Goal: Information Seeking & Learning: Learn about a topic

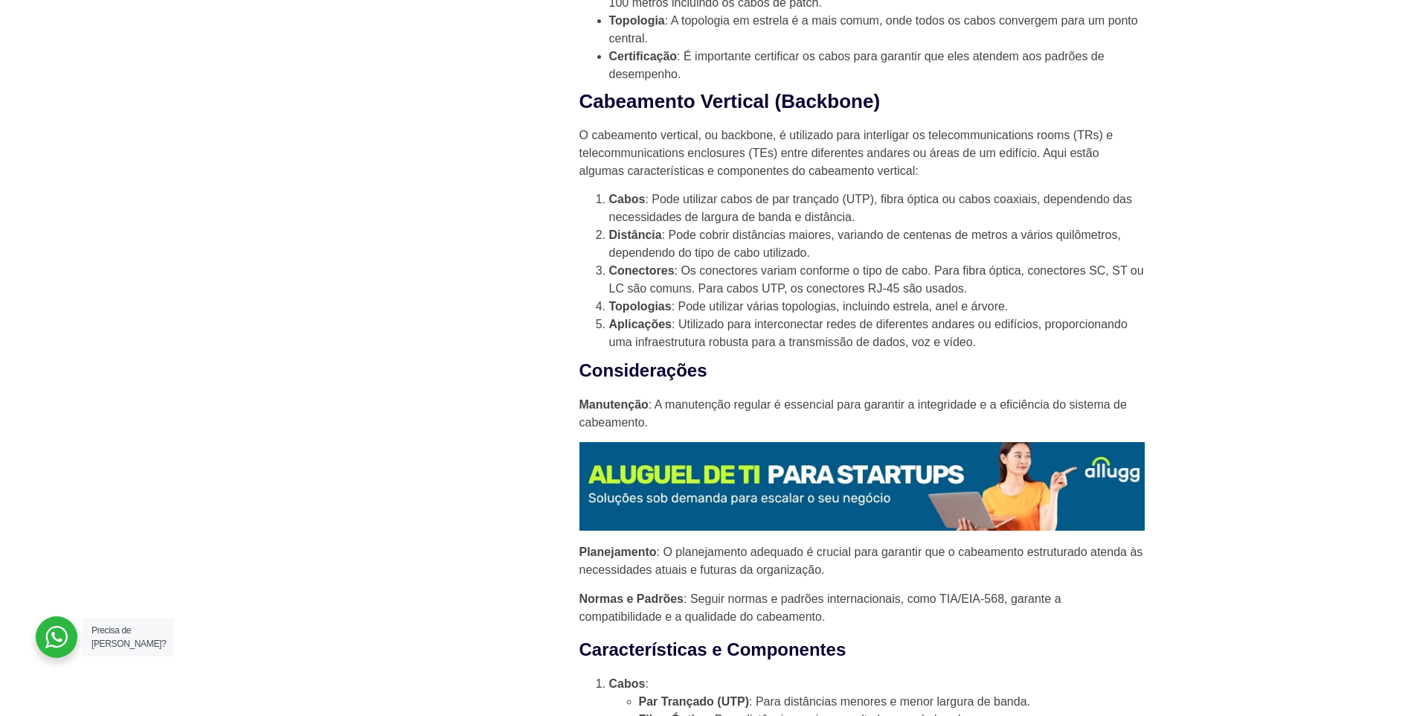
scroll to position [1295, 0]
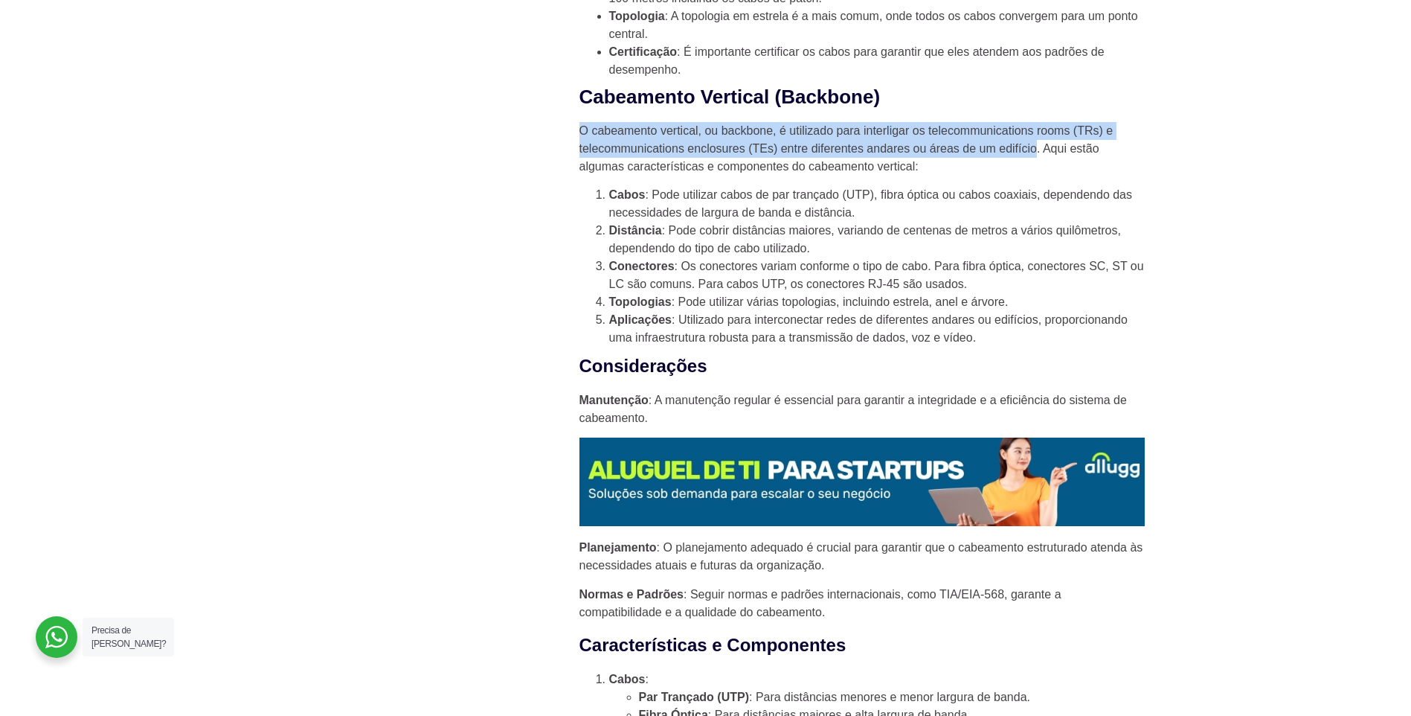
drag, startPoint x: 581, startPoint y: 129, endPoint x: 1035, endPoint y: 152, distance: 455.1
click at [1035, 152] on p "O cabeamento vertical, ou backbone, é utilizado para interligar os telecommunic…" at bounding box center [861, 149] width 565 height 54
copy p "O cabeamento vertical, ou backbone, é utilizado para interligar os telecommunic…"
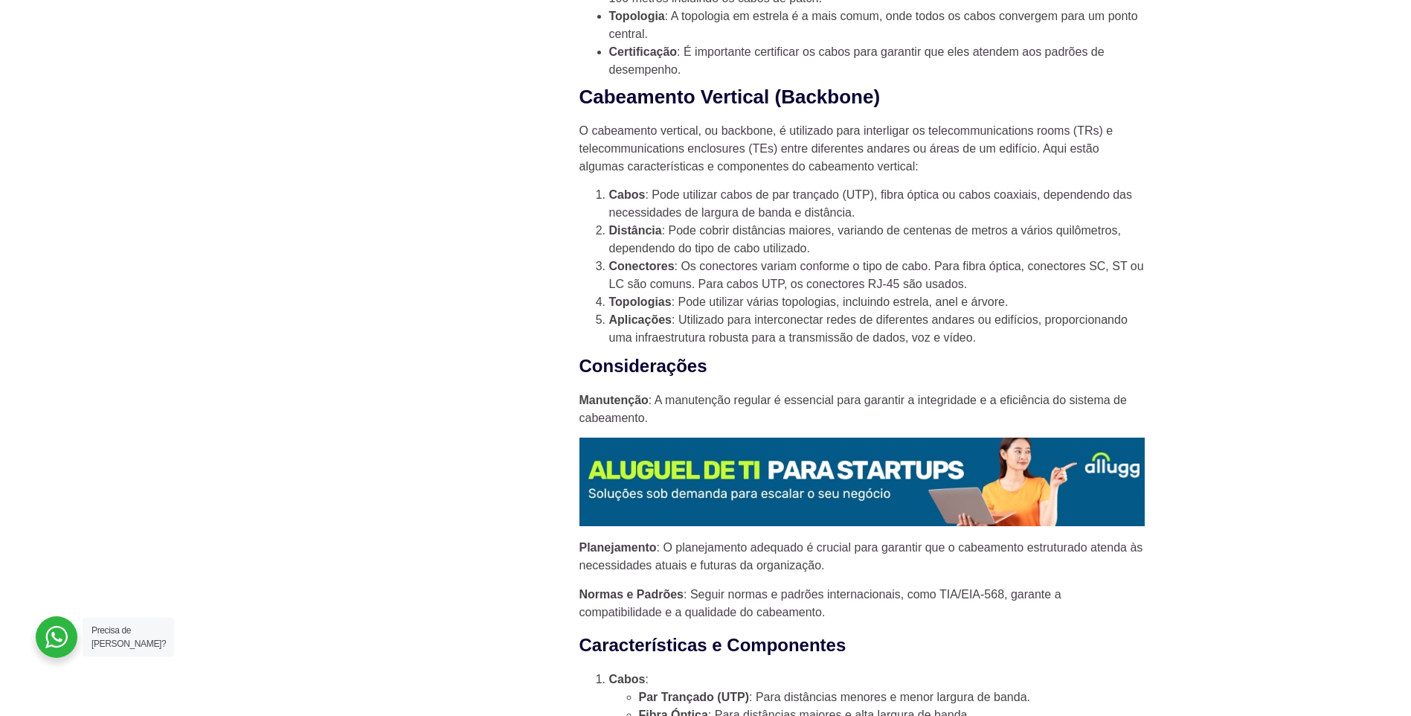
click at [764, 211] on li "Cabos : Pode utilizar cabos de par trançado (UTP), fibra óptica ou cabos coaxia…" at bounding box center [877, 204] width 536 height 36
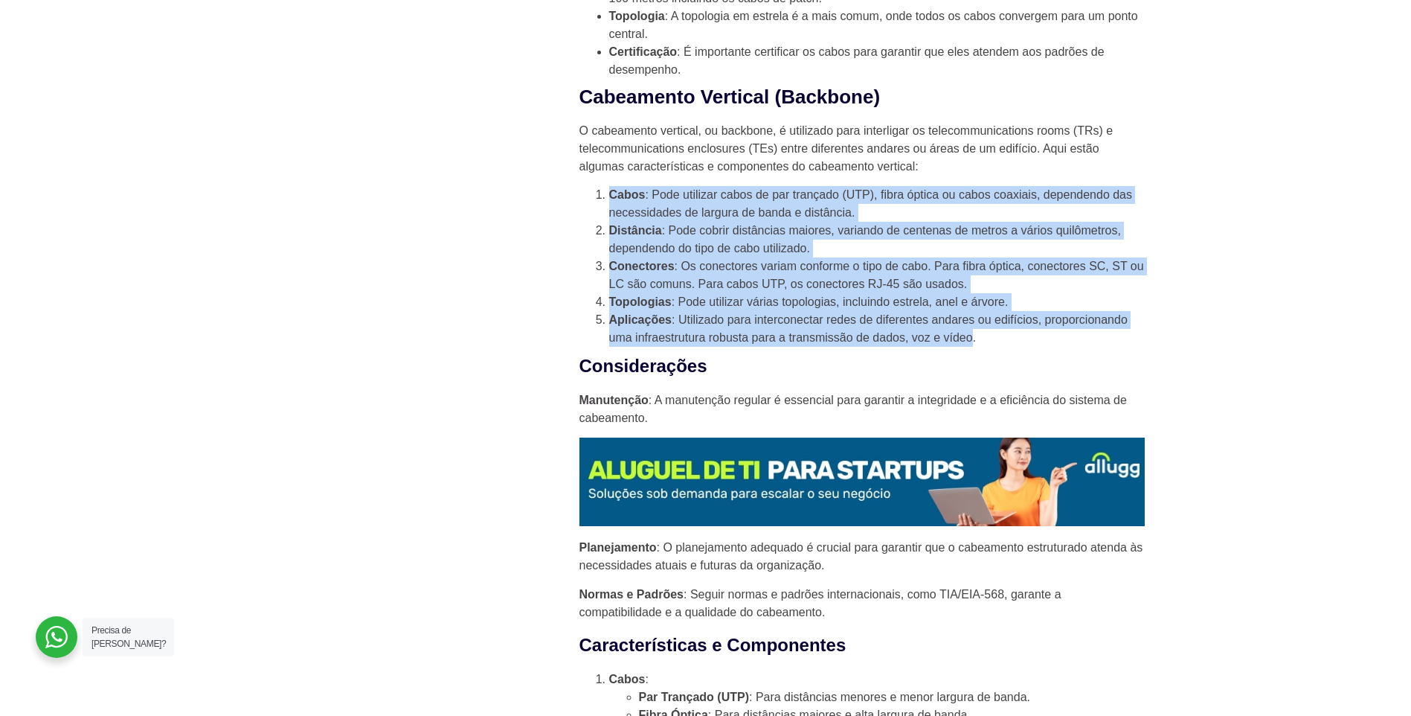
drag, startPoint x: 611, startPoint y: 193, endPoint x: 971, endPoint y: 336, distance: 388.3
click at [971, 336] on ol "Cabos : Pode utilizar cabos de par trançado (UTP), fibra óptica ou cabos coaxia…" at bounding box center [861, 266] width 565 height 161
copy ol "Cabos : Pode utilizar cabos de par trançado (UTP), fibra óptica ou cabos coaxia…"
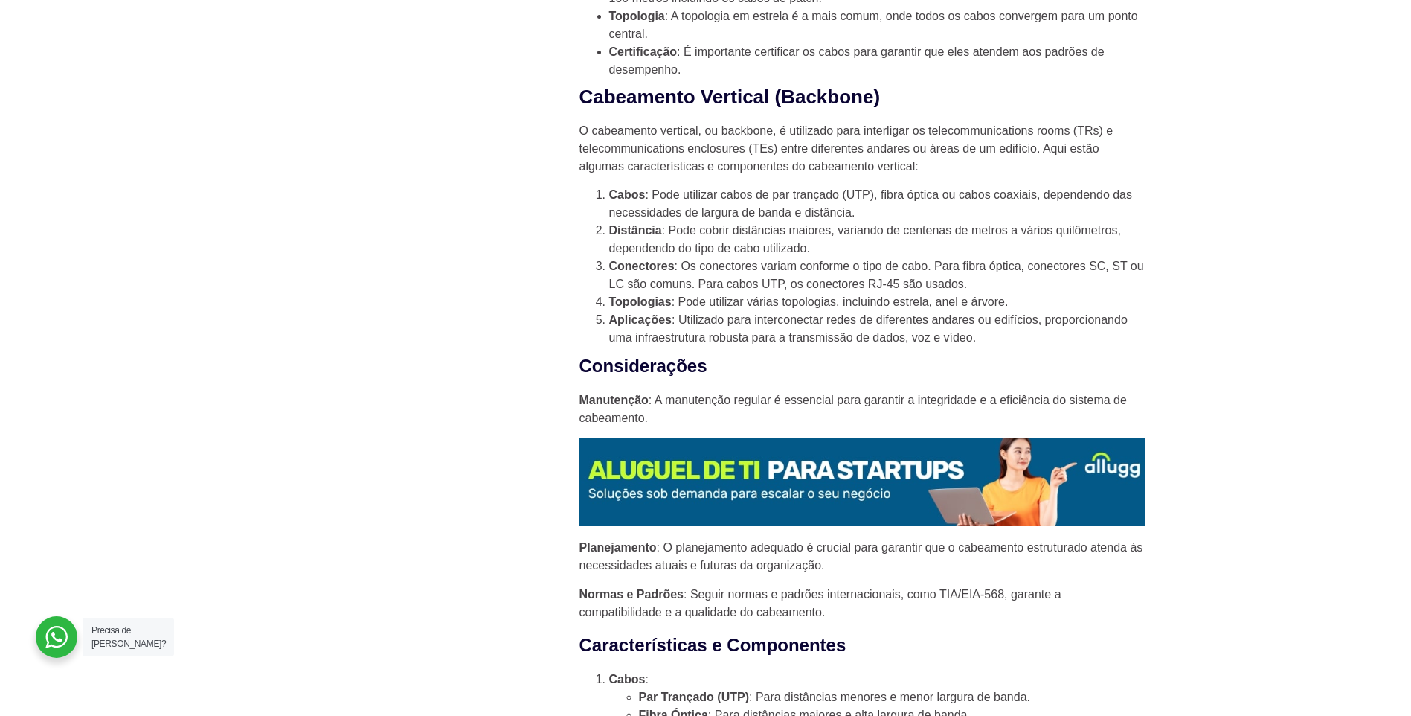
click at [690, 609] on p "Normas e Padrões : Seguir normas e padrões internacionais, como TIA/EIA-568, ga…" at bounding box center [861, 603] width 565 height 36
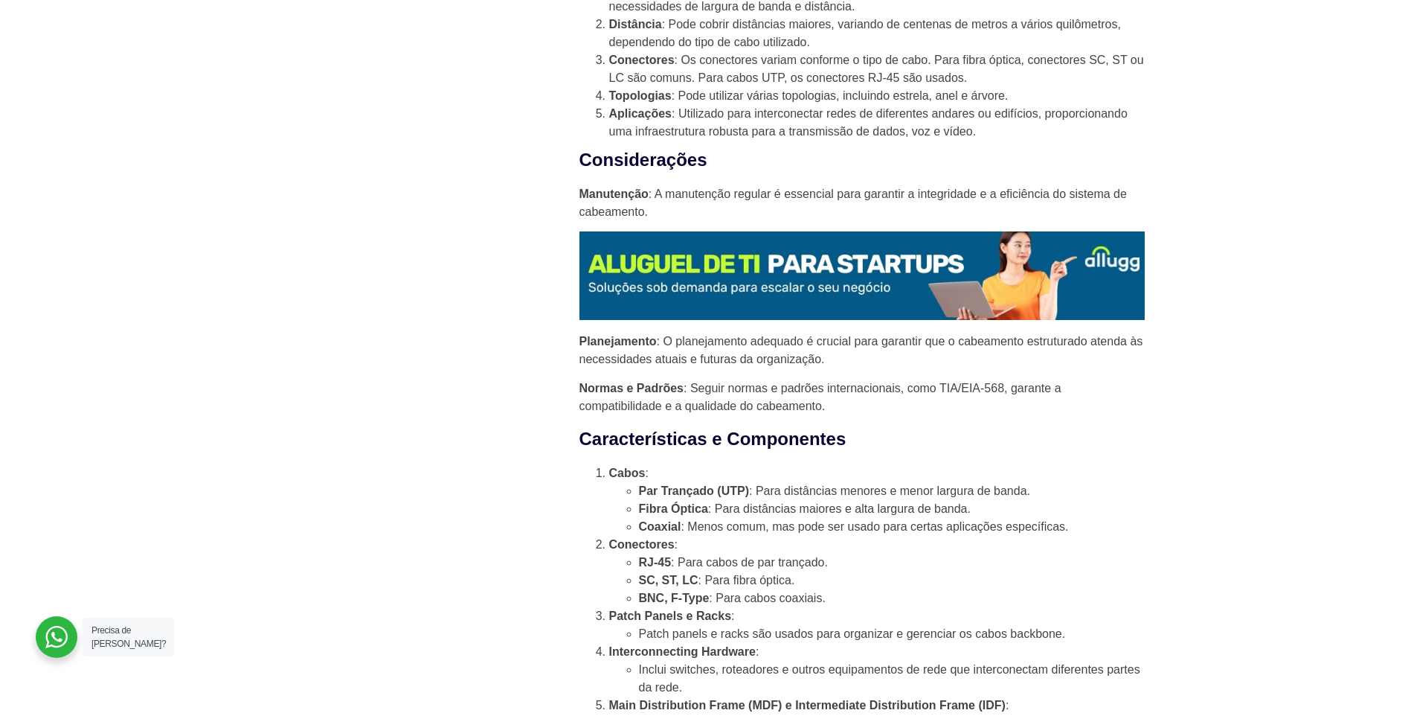
scroll to position [1599, 0]
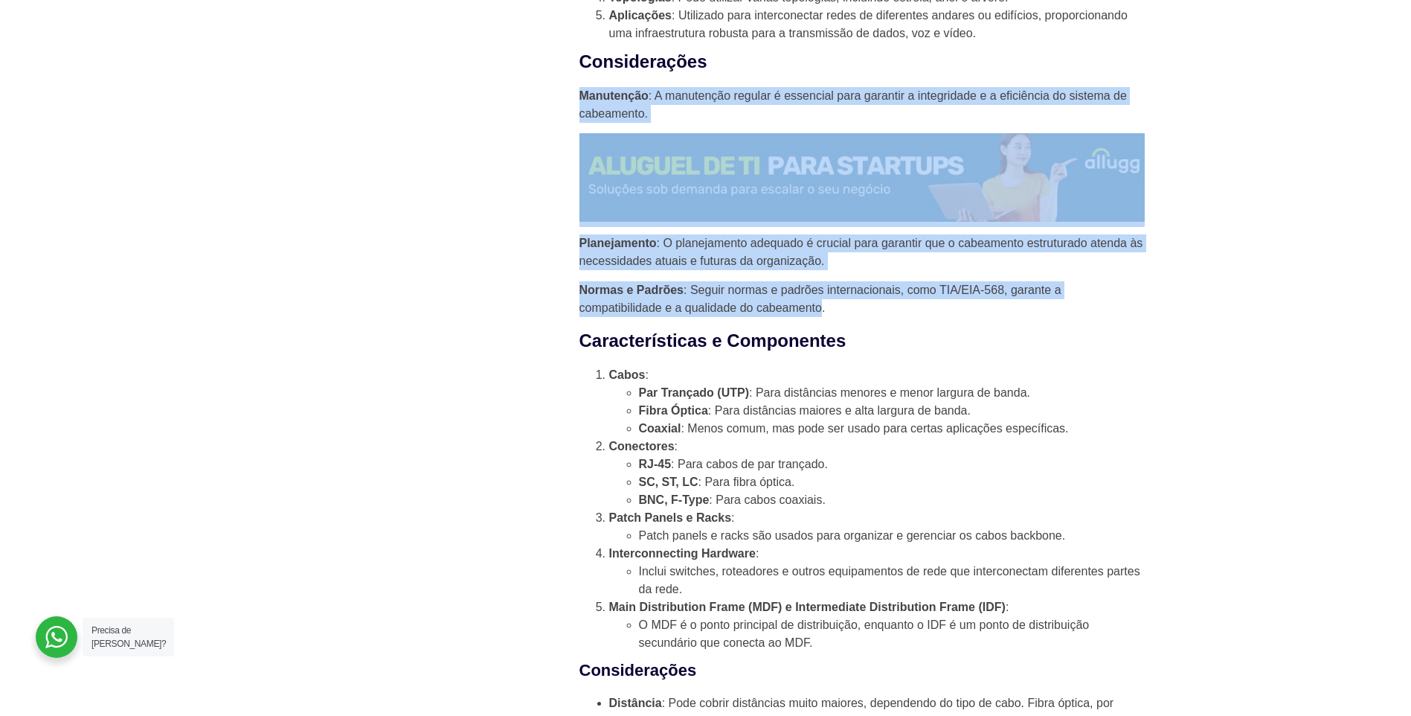
drag, startPoint x: 579, startPoint y: 92, endPoint x: 822, endPoint y: 312, distance: 327.0
click at [822, 312] on div "Quando se trata de implementar uma rede de comunicação em uma empresa, é fundam…" at bounding box center [861, 234] width 565 height 2609
drag, startPoint x: 822, startPoint y: 312, endPoint x: 805, endPoint y: 312, distance: 17.1
click at [805, 312] on p "Normas e Padrões : Seguir normas e padrões internacionais, como TIA/EIA-568, ga…" at bounding box center [861, 299] width 565 height 36
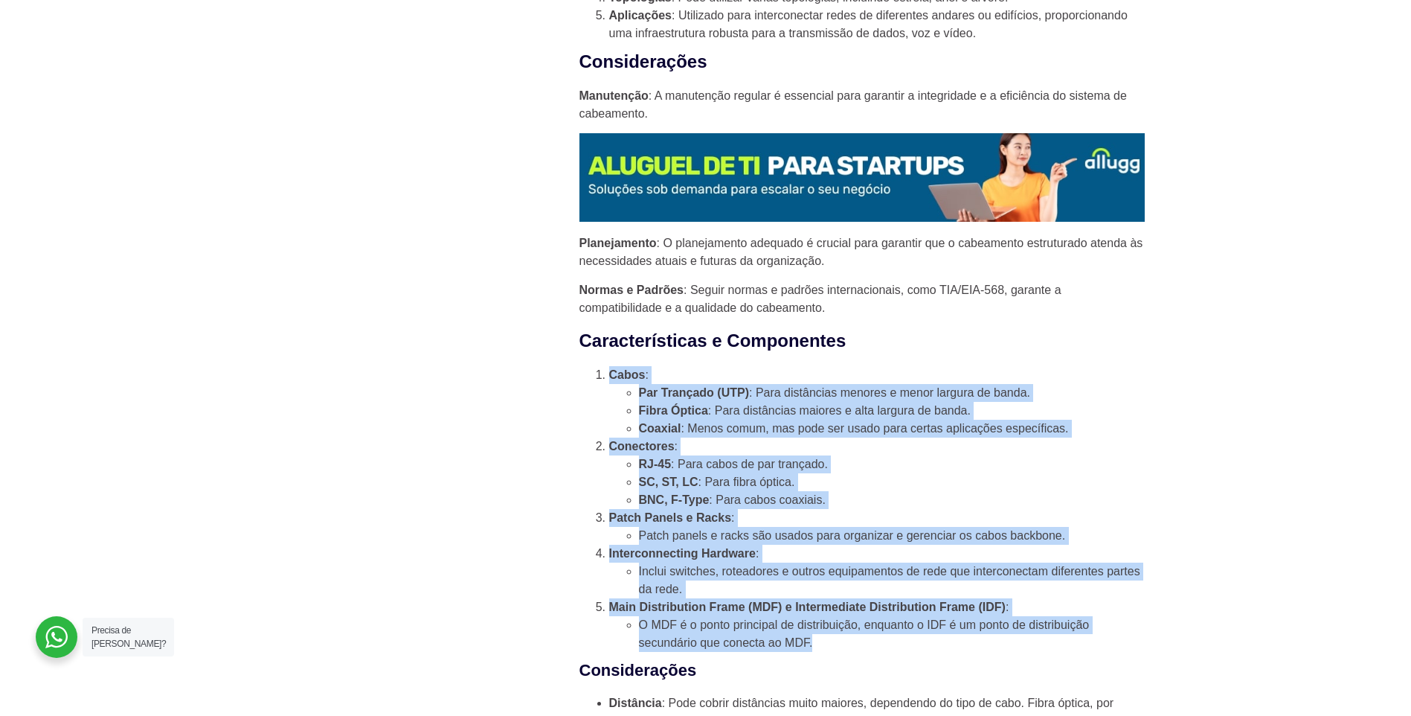
drag, startPoint x: 609, startPoint y: 373, endPoint x: 822, endPoint y: 634, distance: 337.4
click at [822, 634] on ol "Cabos : Par Trançado (UTP) : Para distâncias menores e menor largura de banda. …" at bounding box center [861, 509] width 565 height 286
copy ol "Cabos : Par Trançado (UTP) : Para distâncias menores e menor largura de banda. …"
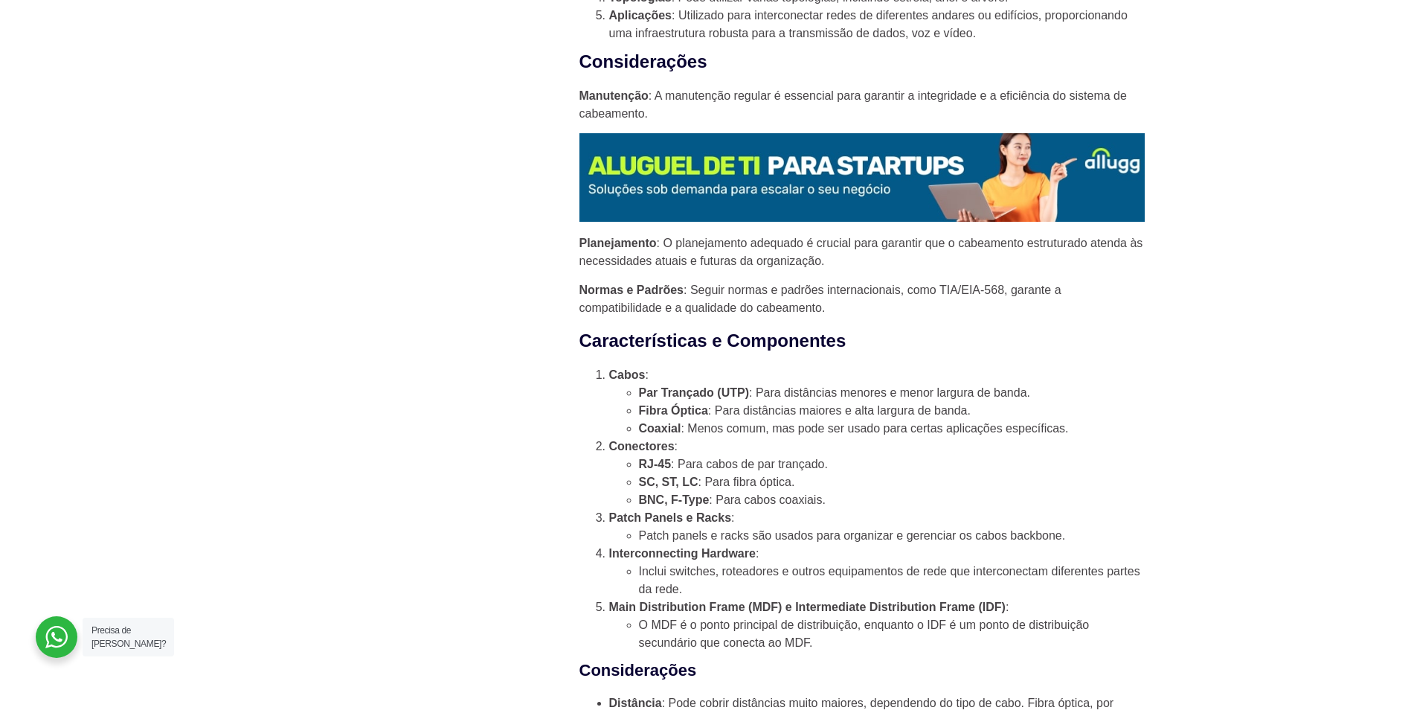
click at [510, 504] on div "Novidades 10 certificações de TI mais valorizadas em 2025 HaaS como uma estraté…" at bounding box center [405, 357] width 290 height 2998
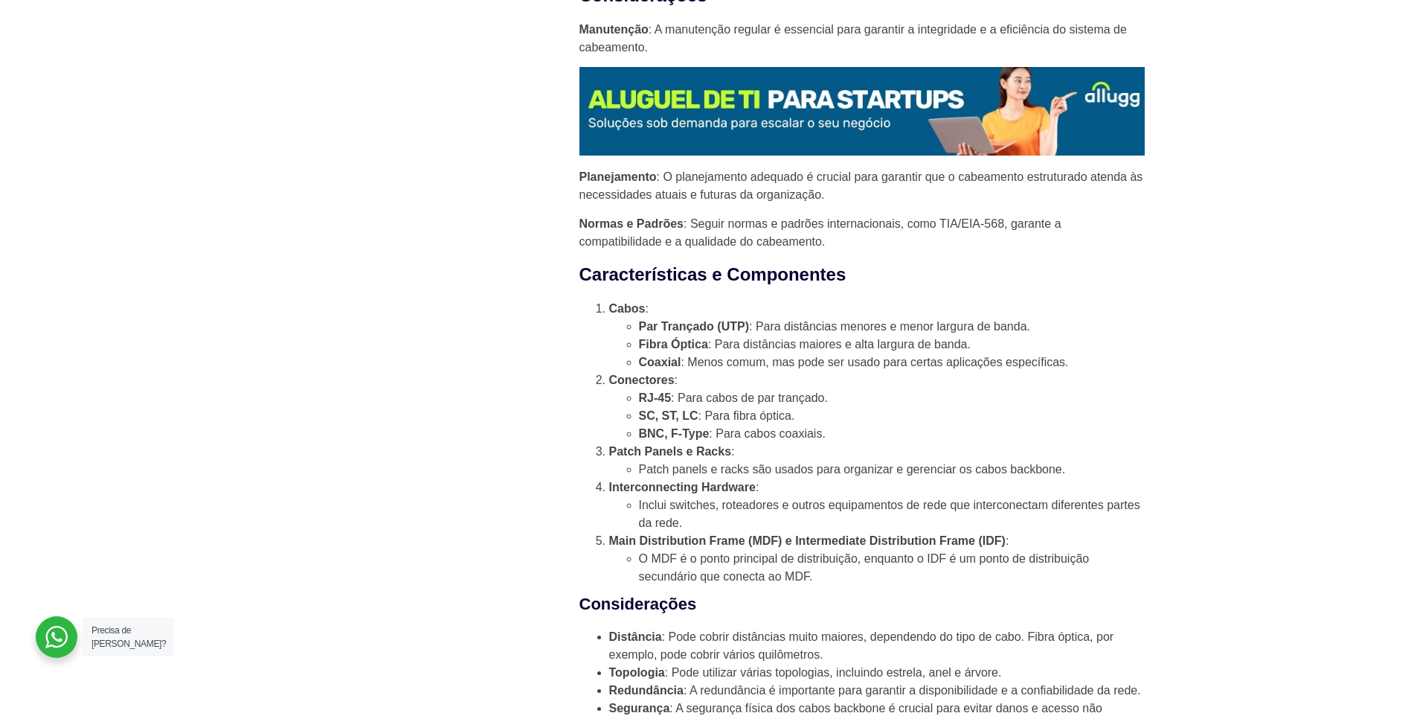
scroll to position [1536, 0]
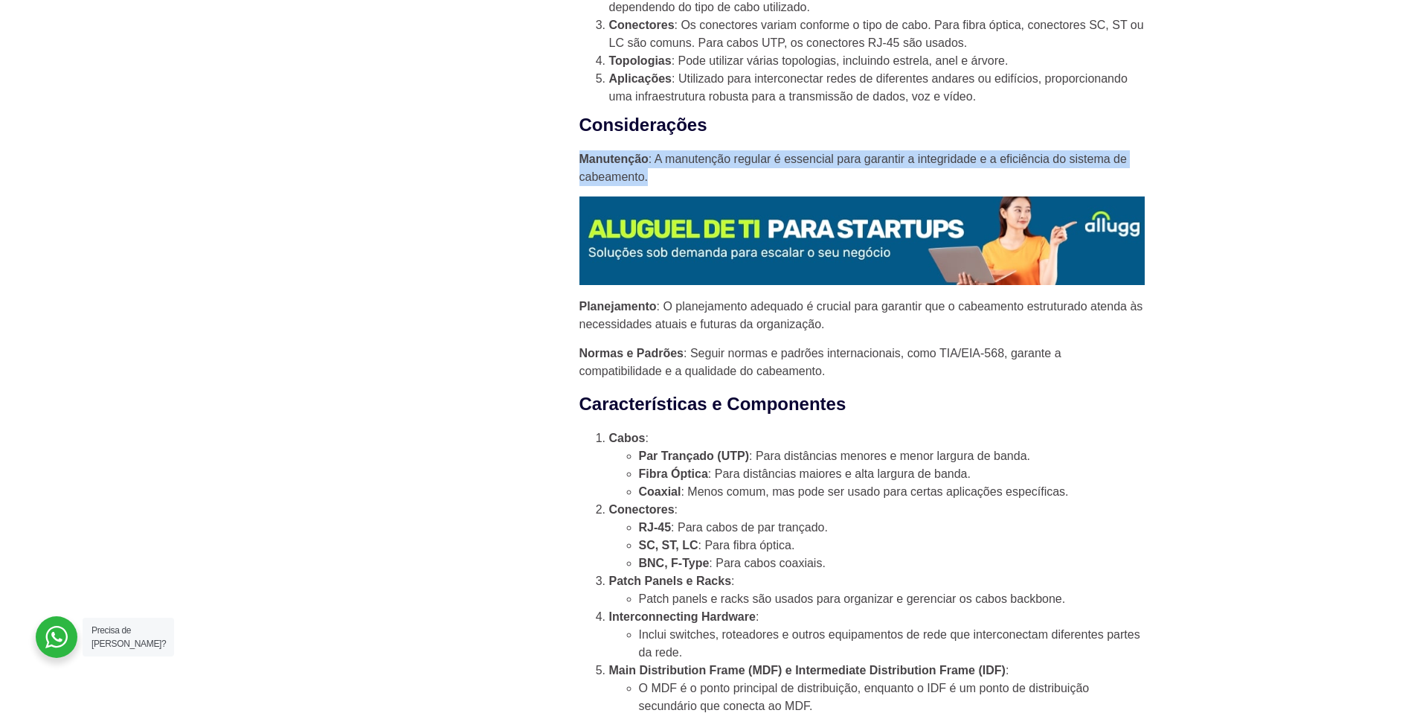
drag, startPoint x: 581, startPoint y: 159, endPoint x: 647, endPoint y: 173, distance: 67.5
click at [647, 173] on p "Manutenção : A manutenção regular é essencial para garantir a integridade e a e…" at bounding box center [861, 168] width 565 height 36
copy p "Manutenção : A manutenção regular é essencial para garantir a integridade e a e…"
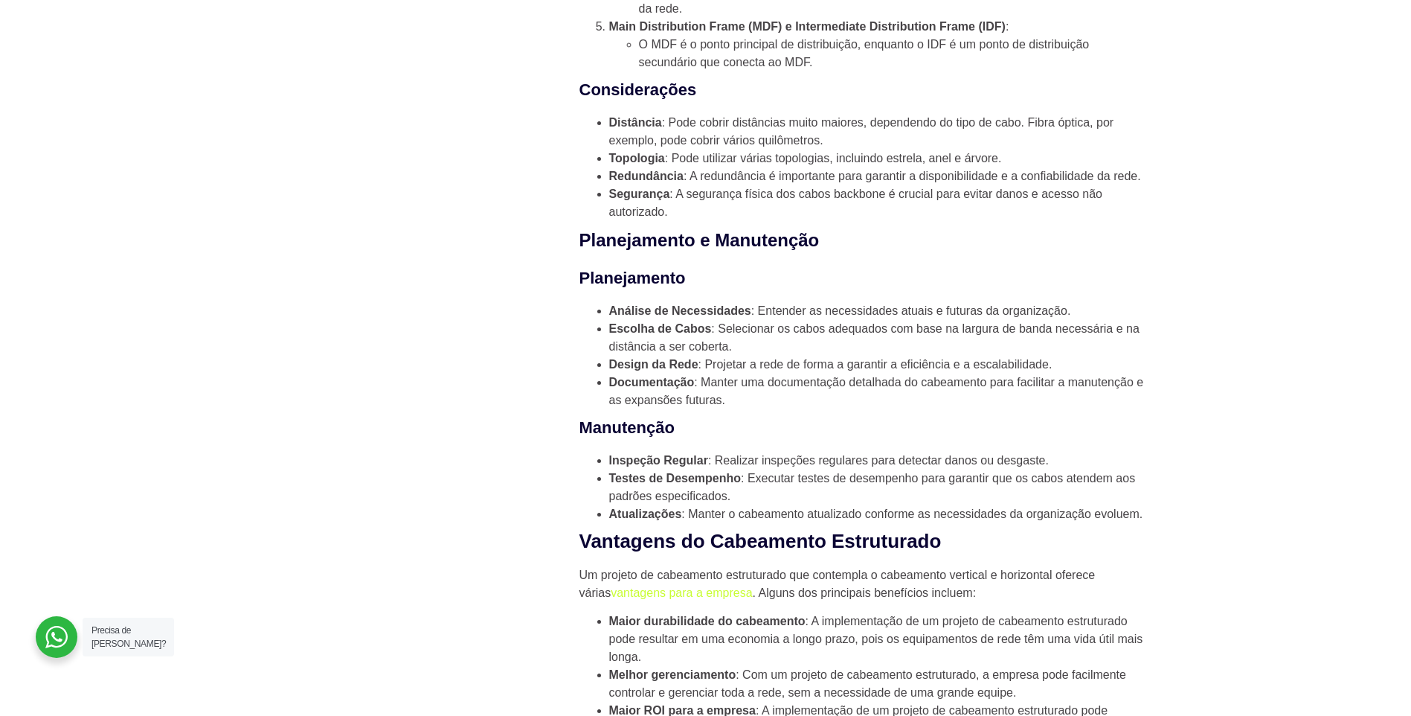
scroll to position [2184, 0]
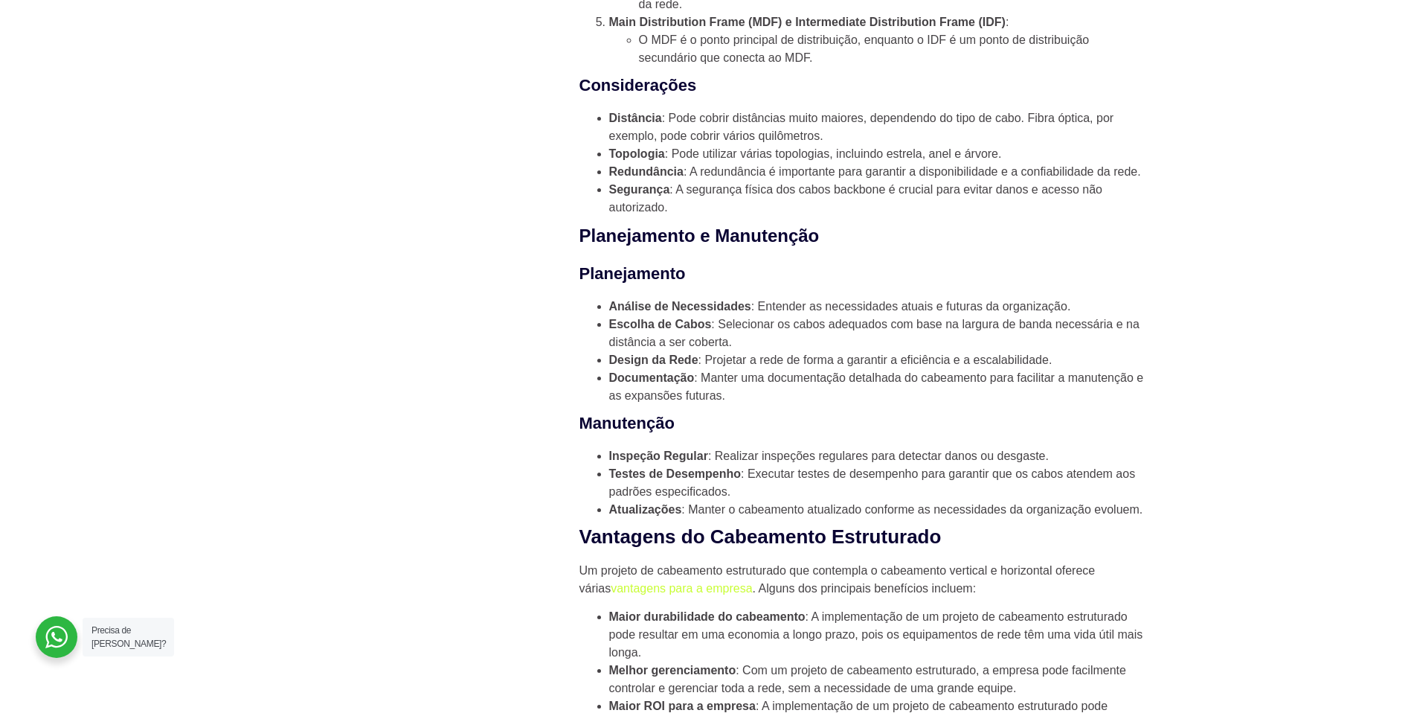
click at [1143, 510] on li "Atualizações : Manter o cabeamento atualizado conforme as necessidades da organ…" at bounding box center [877, 510] width 536 height 18
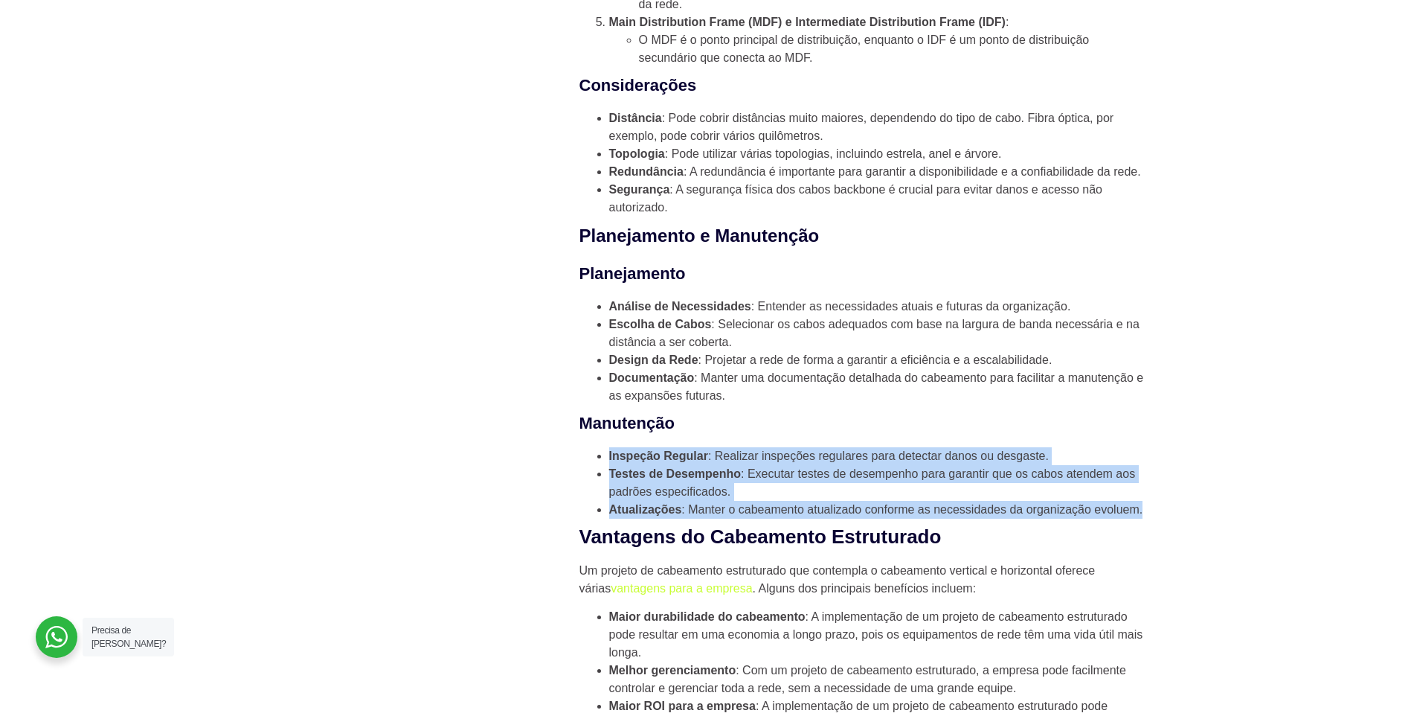
drag, startPoint x: 608, startPoint y: 454, endPoint x: 1142, endPoint y: 515, distance: 537.4
click at [1142, 515] on ul "Inspeção Regular : Realizar inspeções regulares para detectar danos ou desgaste…" at bounding box center [861, 482] width 565 height 71
copy ul "Inspeção Regular : Realizar inspeções regulares para detectar danos ou desgaste…"
click at [611, 591] on link "vantagens para a empresa" at bounding box center [681, 588] width 141 height 13
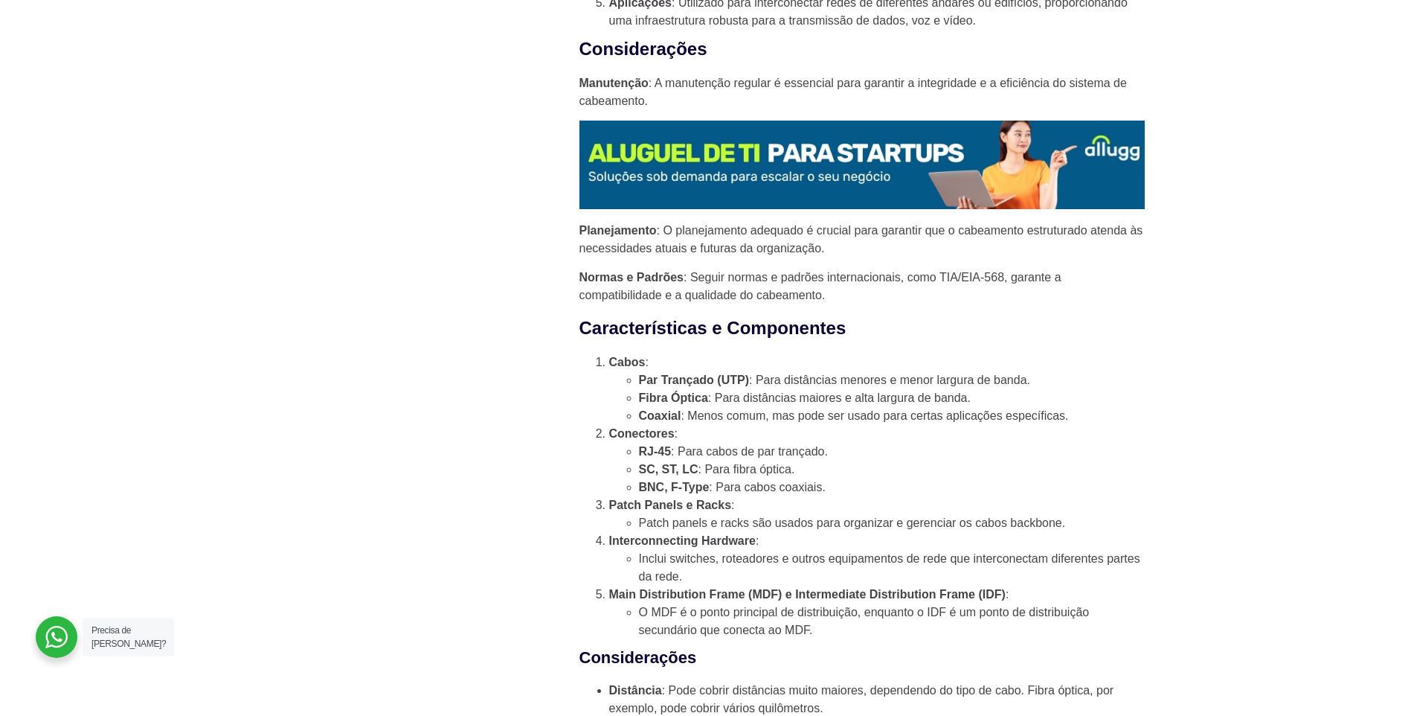
scroll to position [1607, 0]
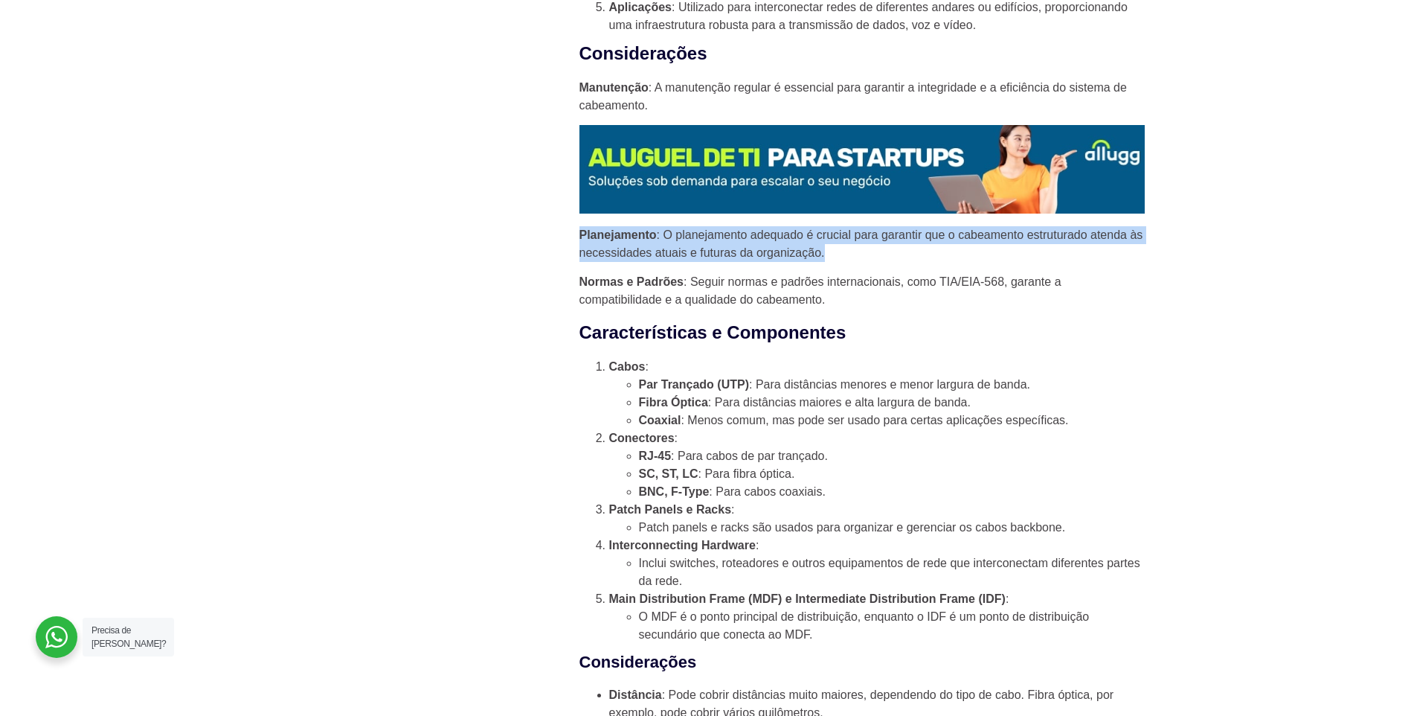
drag, startPoint x: 579, startPoint y: 231, endPoint x: 828, endPoint y: 257, distance: 249.8
click at [828, 257] on p "Planejamento : O planejamento adequado é crucial para garantir que o cabeamento…" at bounding box center [861, 244] width 565 height 36
copy p "Planejamento : O planejamento adequado é crucial para garantir que o cabeamento…"
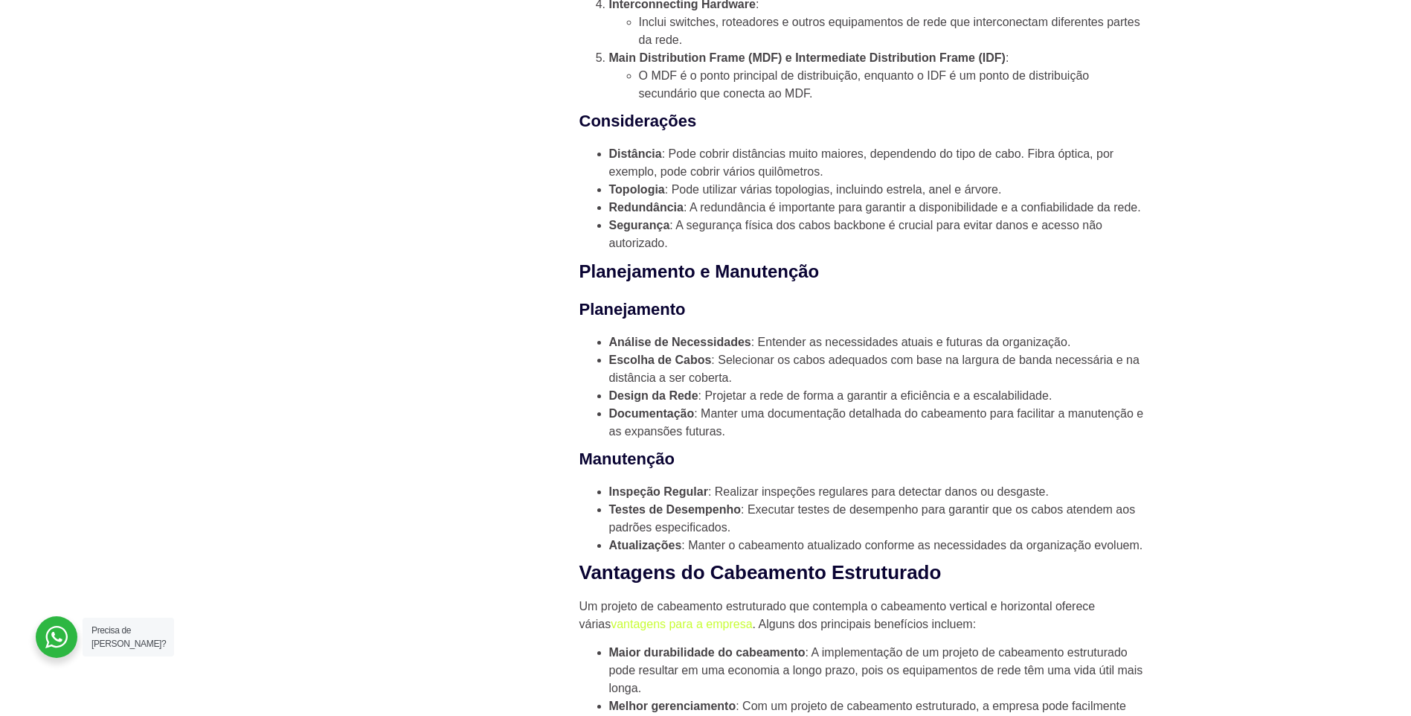
scroll to position [2157, 0]
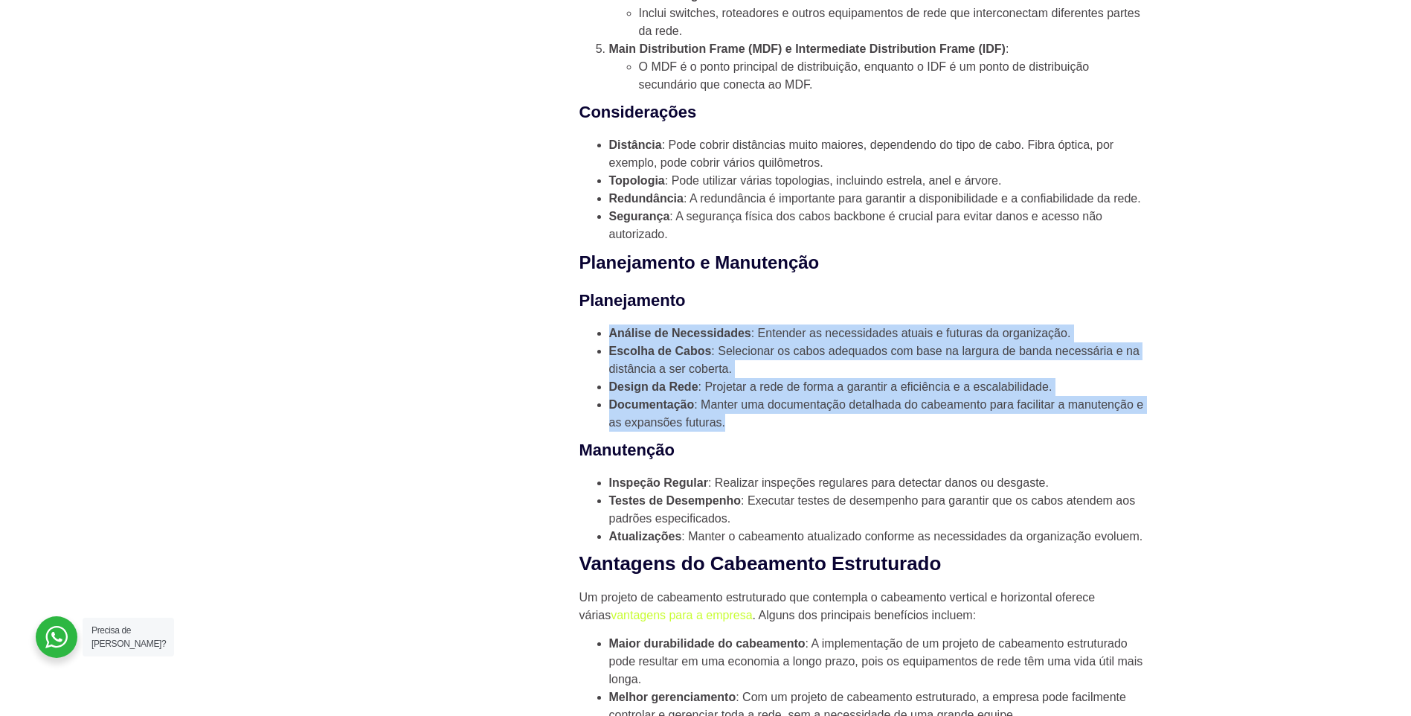
drag, startPoint x: 608, startPoint y: 331, endPoint x: 726, endPoint y: 425, distance: 151.4
click at [726, 425] on ul "Análise de Necessidades : Entender as necessidades atuais e futuras da organiza…" at bounding box center [861, 377] width 565 height 107
copy ul "Análise de Necessidades : Entender as necessidades atuais e futuras da organiza…"
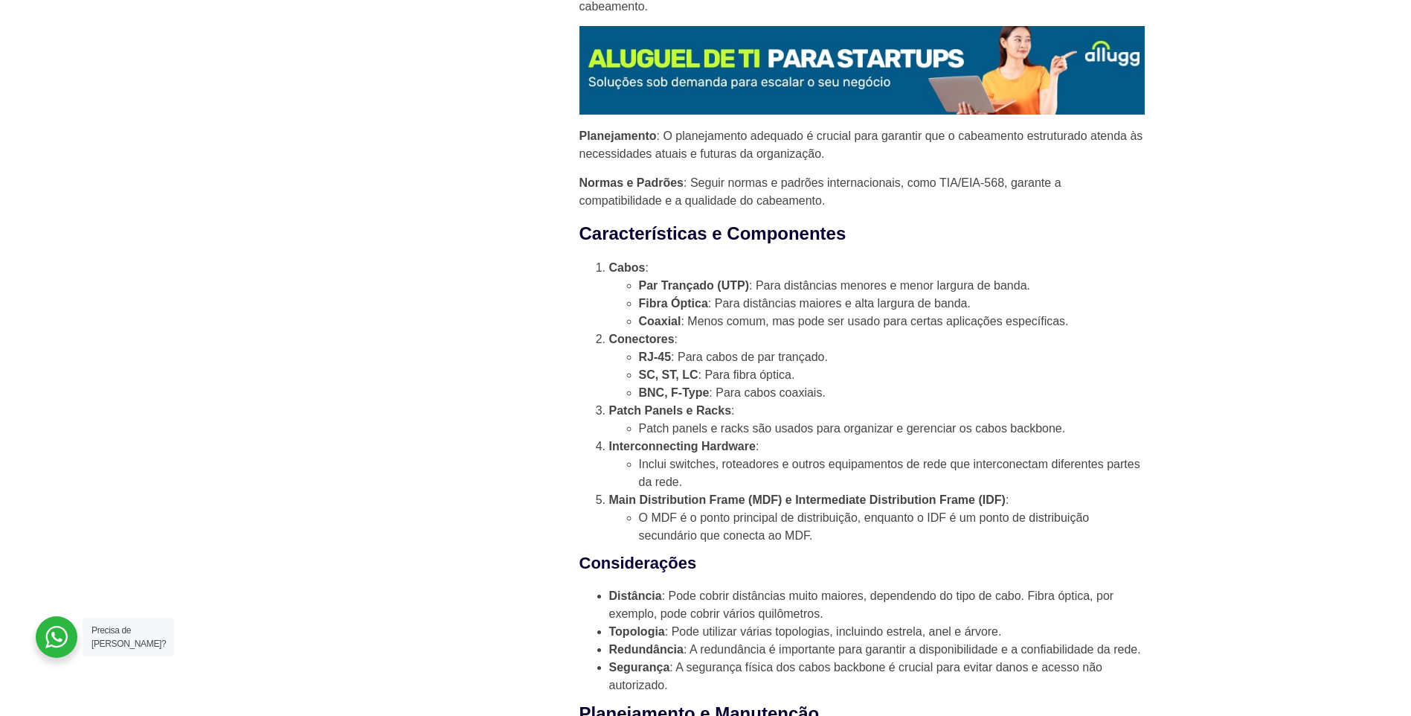
scroll to position [1630, 0]
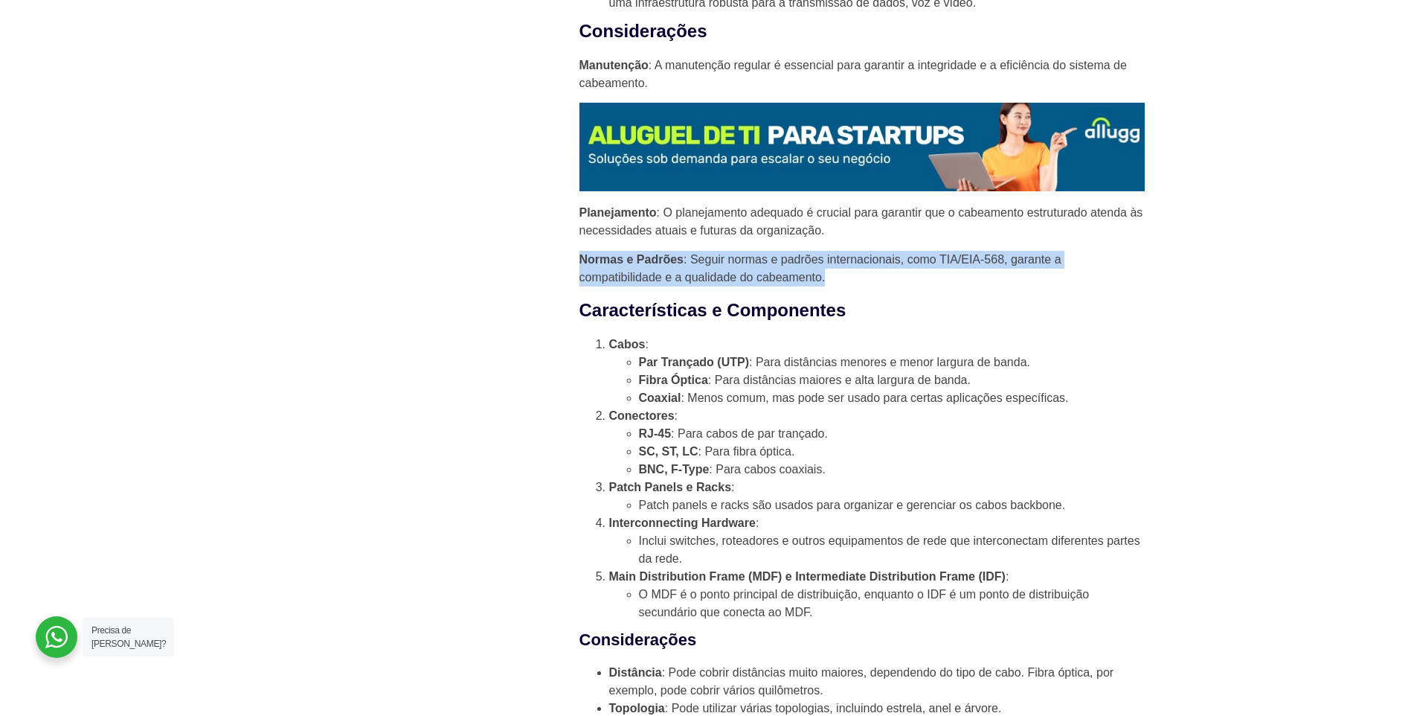
drag, startPoint x: 827, startPoint y: 278, endPoint x: 579, endPoint y: 257, distance: 249.3
click at [579, 257] on p "Normas e Padrões : Seguir normas e padrões internacionais, como TIA/EIA-568, ga…" at bounding box center [861, 269] width 565 height 36
copy p "Normas e Padrões : Seguir normas e padrões internacionais, como TIA/EIA-568, ga…"
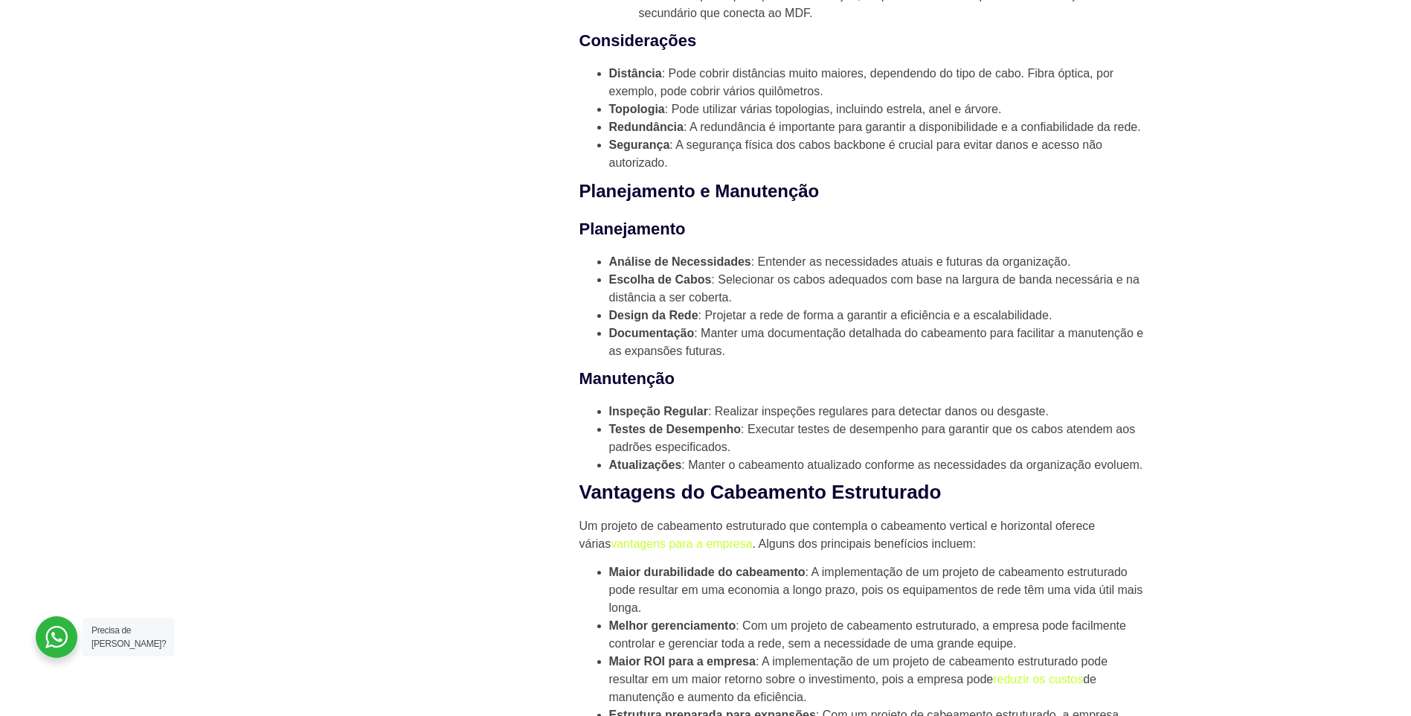
scroll to position [2233, 0]
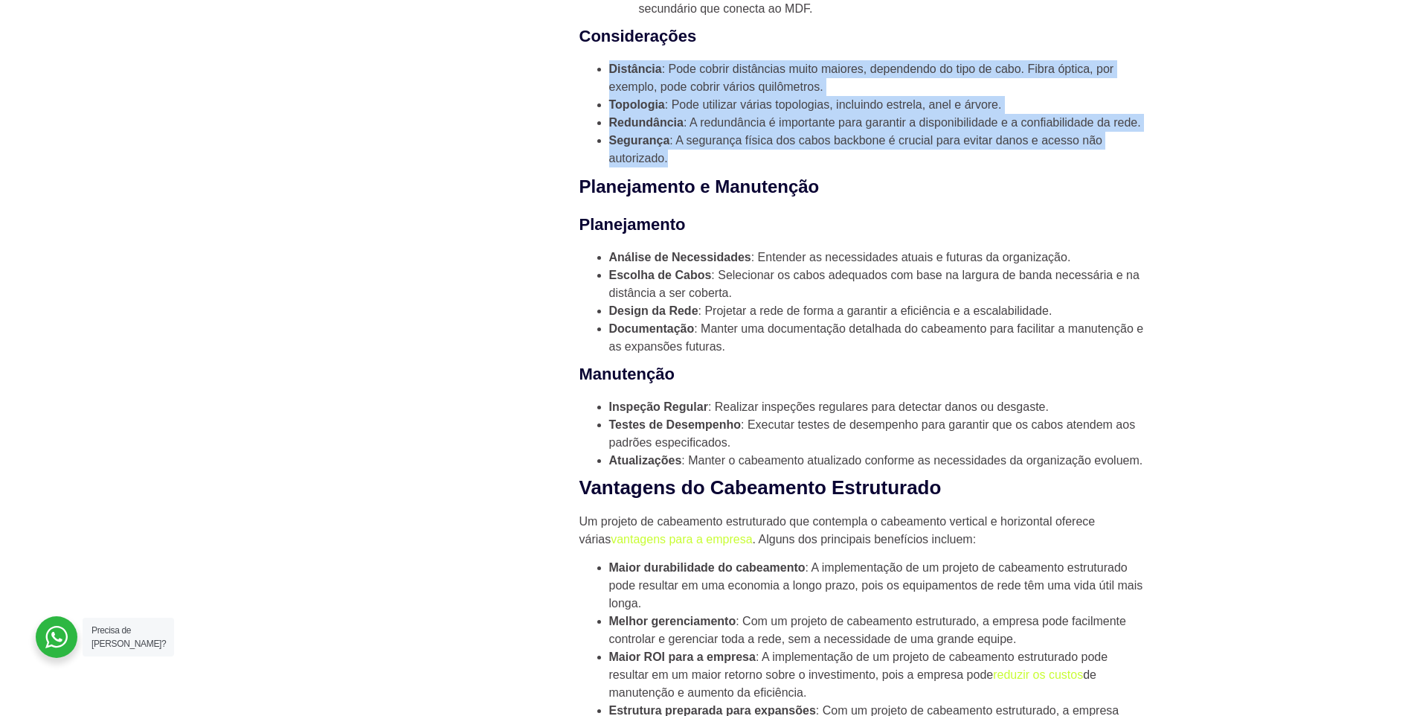
drag, startPoint x: 668, startPoint y: 160, endPoint x: 611, endPoint y: 68, distance: 108.2
click at [611, 68] on ul "Distância : Pode cobrir distâncias muito maiores, dependendo do tipo de cabo. F…" at bounding box center [861, 113] width 565 height 107
copy ul "Distância : Pode cobrir distâncias muito maiores, dependendo do tipo de cabo. F…"
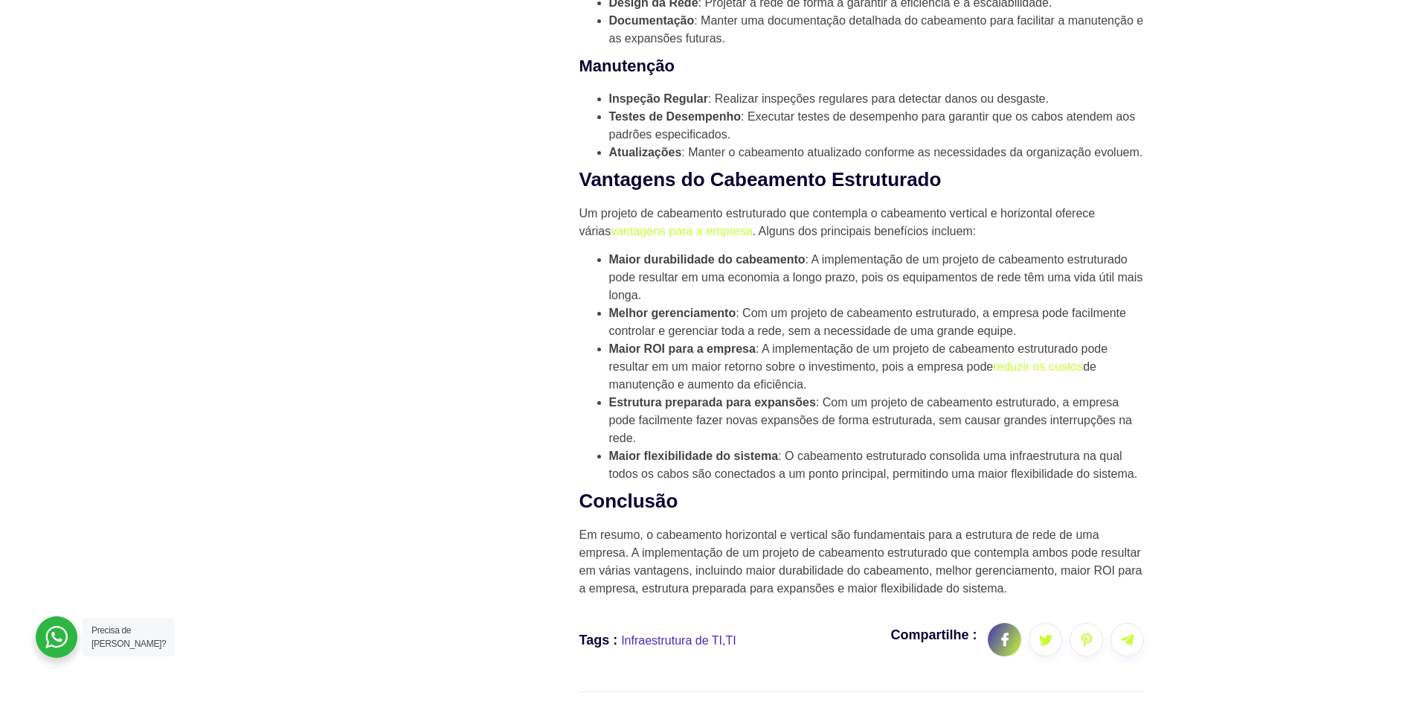
scroll to position [2559, 0]
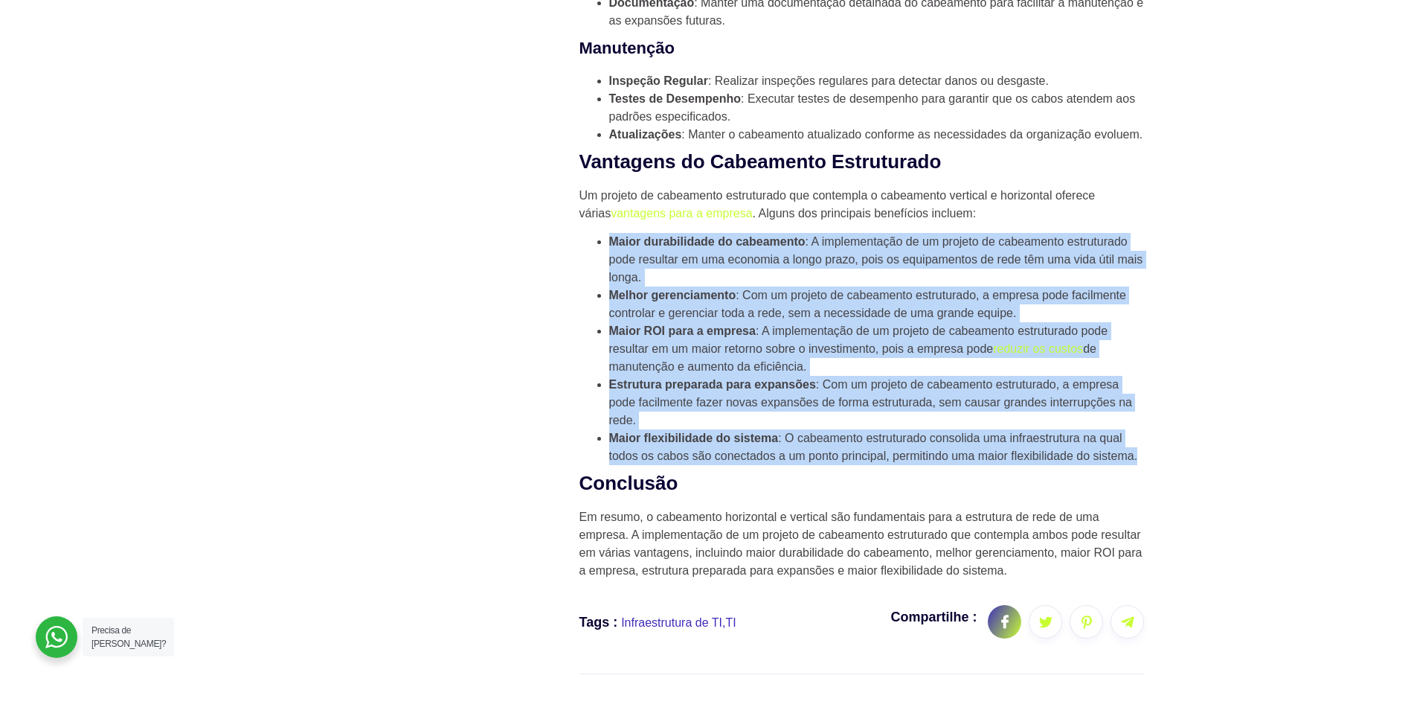
drag, startPoint x: 1140, startPoint y: 460, endPoint x: 598, endPoint y: 249, distance: 581.0
click at [598, 249] on ul "Maior durabilidade do cabeamento : A implementação de um projeto de cabeamento …" at bounding box center [861, 349] width 565 height 232
copy ul "Maior durabilidade do cabeamento : A implementação de um projeto de cabeamento …"
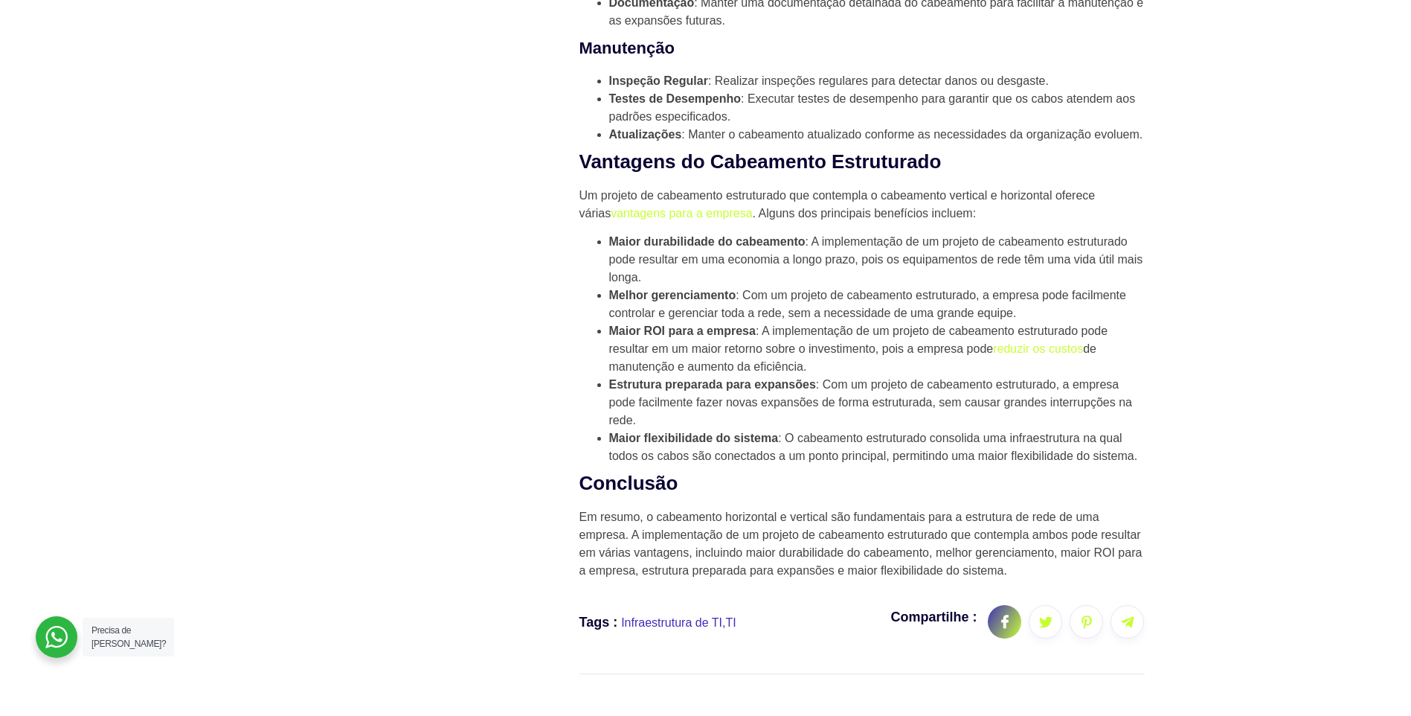
click at [654, 562] on p "Em resumo, o cabeamento horizontal e vertical são fundamentais para a estrutura…" at bounding box center [861, 543] width 565 height 71
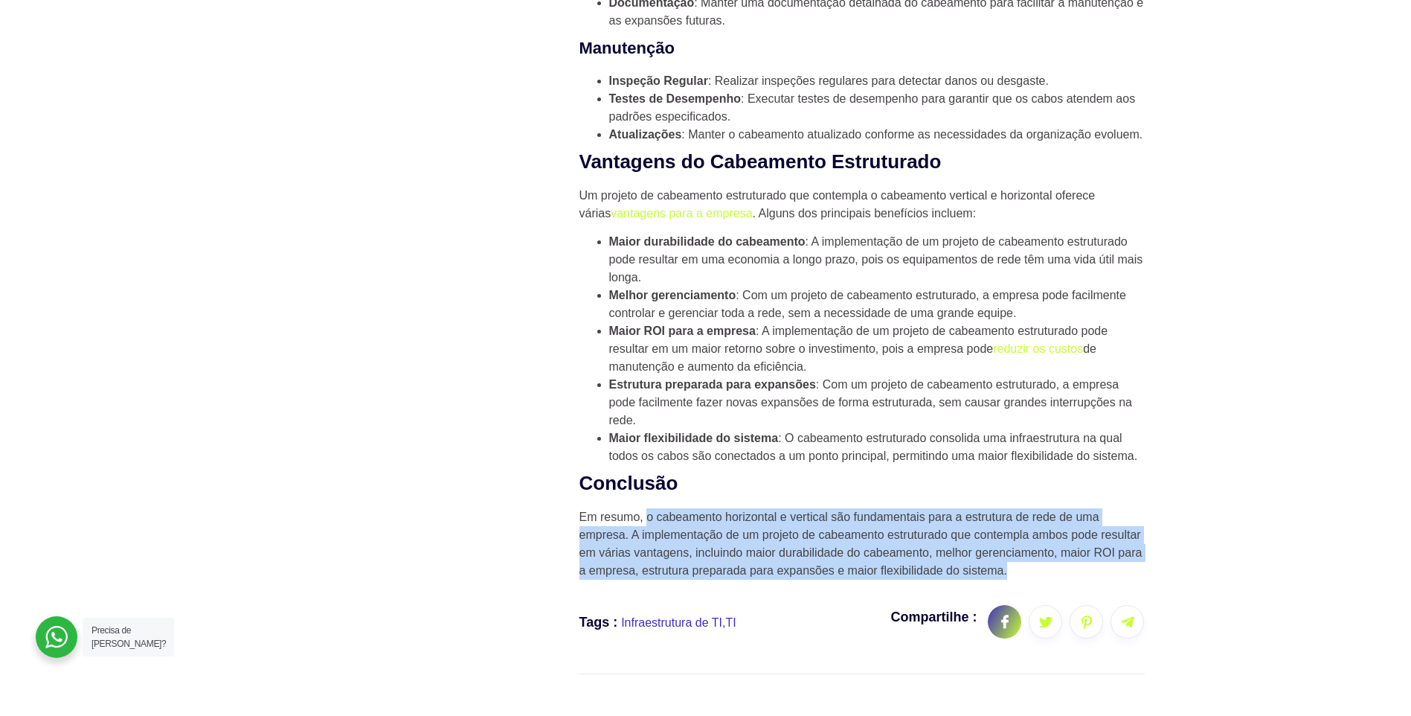
drag, startPoint x: 1007, startPoint y: 574, endPoint x: 646, endPoint y: 520, distance: 364.8
click at [646, 520] on p "Em resumo, o cabeamento horizontal e vertical são fundamentais para a estrutura…" at bounding box center [861, 543] width 565 height 71
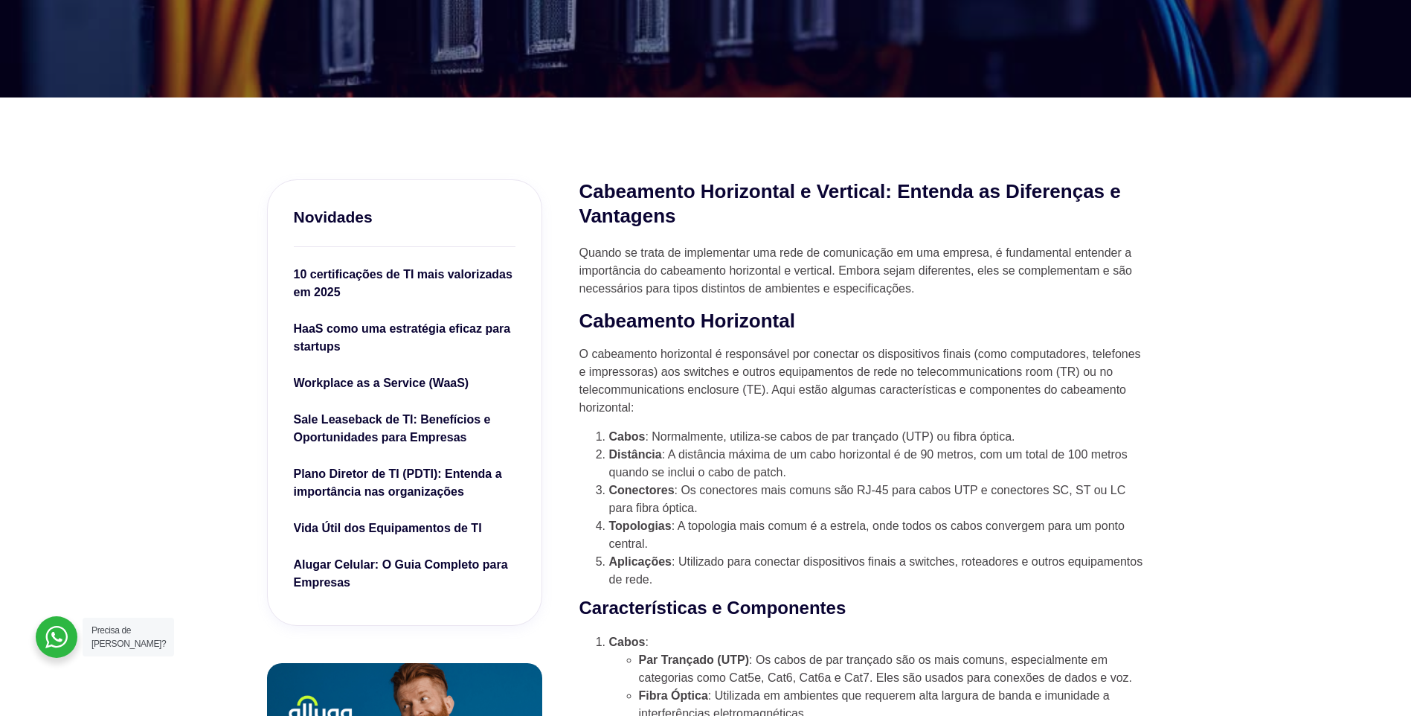
scroll to position [228, 0]
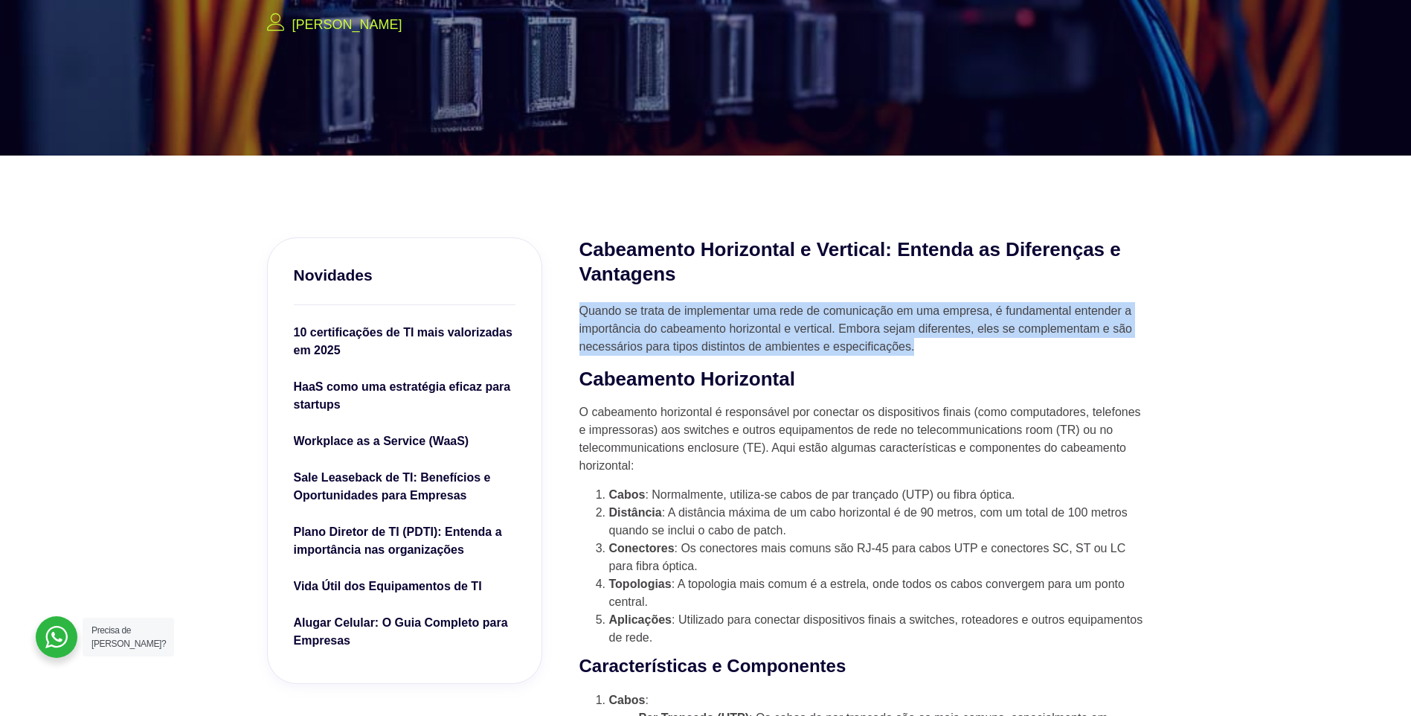
drag, startPoint x: 914, startPoint y: 347, endPoint x: 577, endPoint y: 310, distance: 338.9
